Goal: Task Accomplishment & Management: Manage account settings

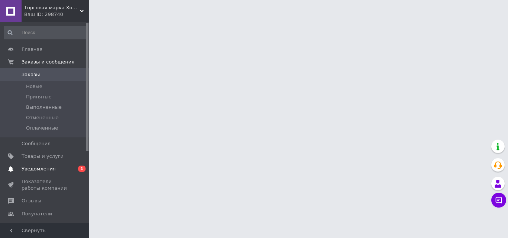
click at [59, 167] on span "Уведомления" at bounding box center [45, 169] width 47 height 7
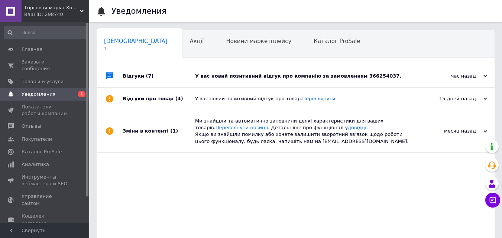
click at [289, 78] on div "У вас новий позитивний відгук про компанію за замовленням 366254037." at bounding box center [304, 76] width 218 height 7
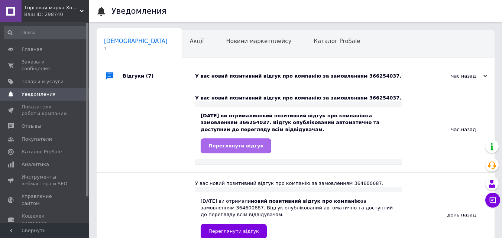
click at [257, 144] on link "Переглянути відгук" at bounding box center [236, 146] width 71 height 15
click at [71, 58] on link "Заказы и сообщения 0 0" at bounding box center [45, 65] width 91 height 19
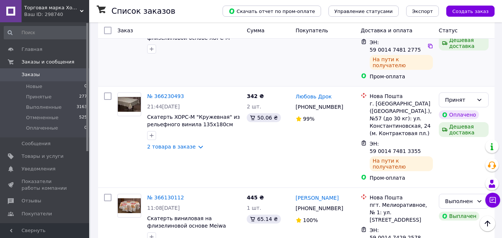
scroll to position [112, 0]
